Goal: Information Seeking & Learning: Learn about a topic

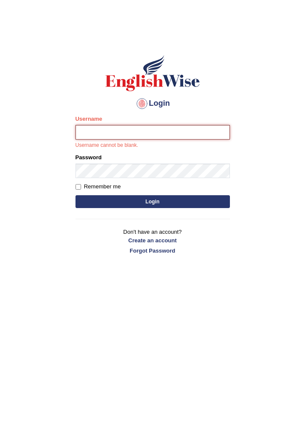
type input "zafarpg3200973"
click at [75, 195] on button "Login" at bounding box center [152, 201] width 154 height 13
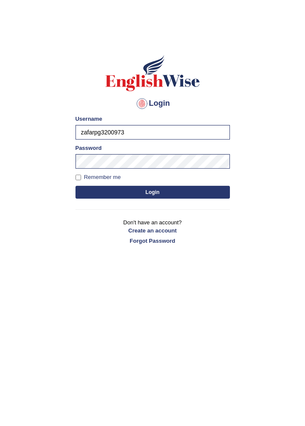
click at [103, 189] on button "Login" at bounding box center [152, 192] width 154 height 13
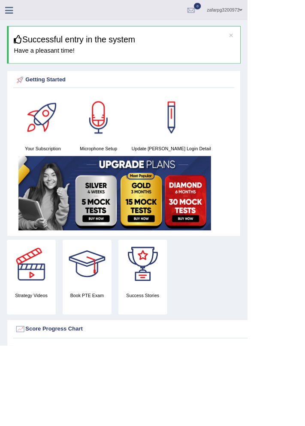
click at [9, 12] on icon at bounding box center [11, 12] width 10 height 11
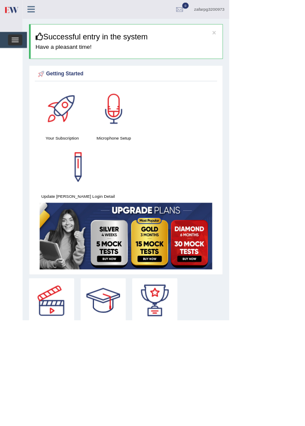
click at [21, 53] on span "button" at bounding box center [19, 53] width 9 height 1
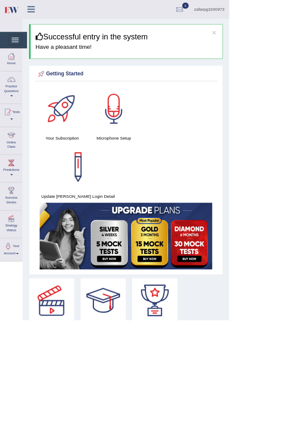
click at [14, 183] on div at bounding box center [15, 180] width 13 height 13
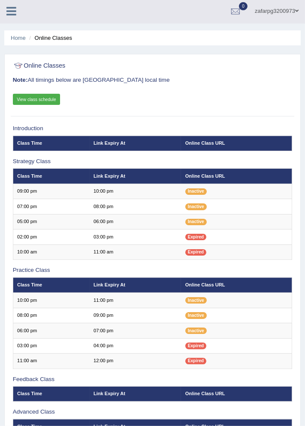
scroll to position [3, 0]
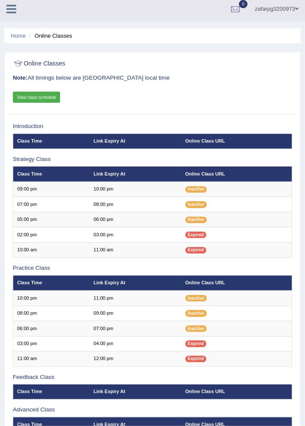
click at [40, 94] on link "View class schedule" at bounding box center [37, 97] width 48 height 11
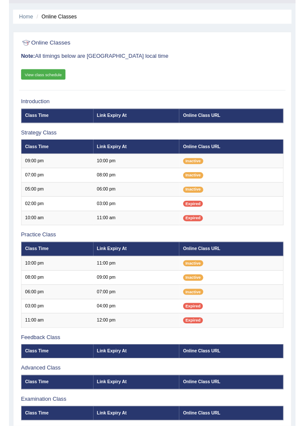
scroll to position [31, 0]
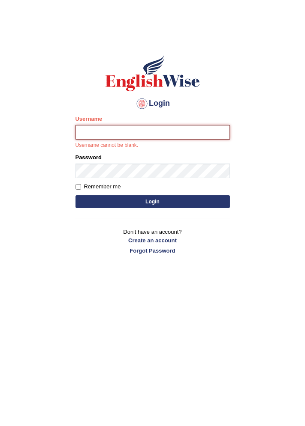
type input "zafarpg3200973"
click at [75, 195] on button "Login" at bounding box center [152, 201] width 154 height 13
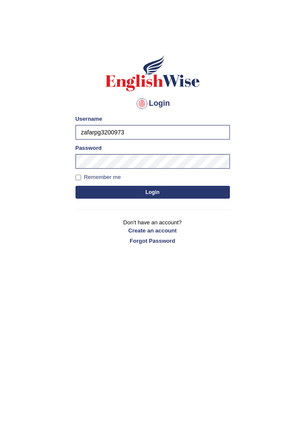
click at [100, 189] on button "Login" at bounding box center [152, 192] width 154 height 13
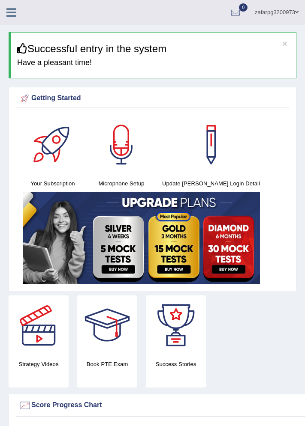
click at [11, 11] on icon at bounding box center [11, 12] width 10 height 11
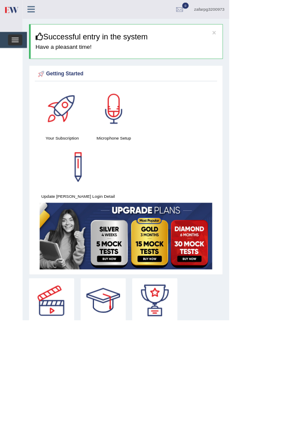
click at [20, 55] on span "button" at bounding box center [19, 55] width 9 height 1
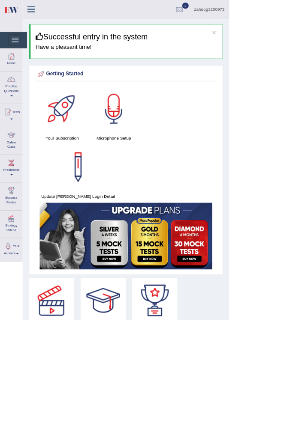
click at [9, 181] on div at bounding box center [15, 180] width 13 height 13
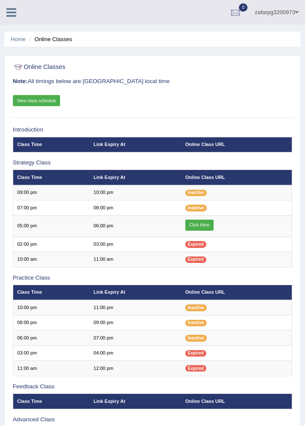
click at [200, 227] on link "Click Here" at bounding box center [199, 225] width 28 height 11
